Goal: Task Accomplishment & Management: Use online tool/utility

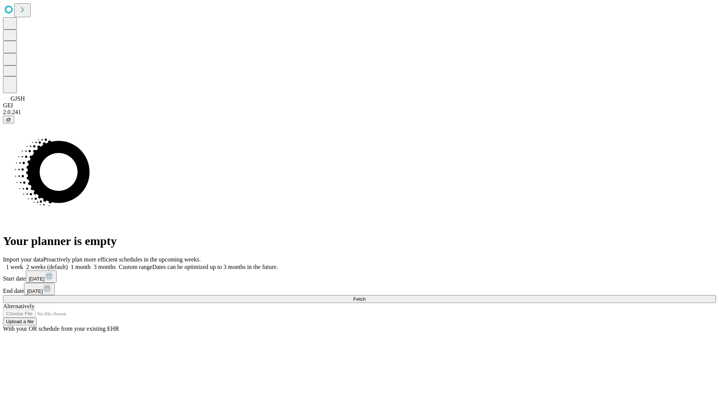
click at [365, 297] on span "Fetch" at bounding box center [359, 300] width 12 height 6
